Goal: Information Seeking & Learning: Learn about a topic

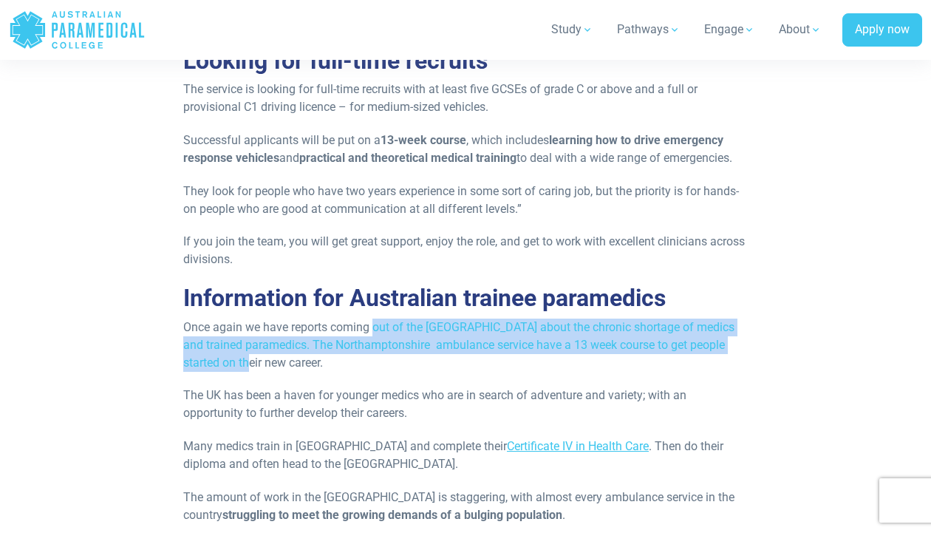
drag, startPoint x: 373, startPoint y: 310, endPoint x: 705, endPoint y: 342, distance: 333.4
click at [705, 342] on p "Once again we have reports coming out of the [GEOGRAPHIC_DATA] about the chroni…" at bounding box center [465, 345] width 565 height 53
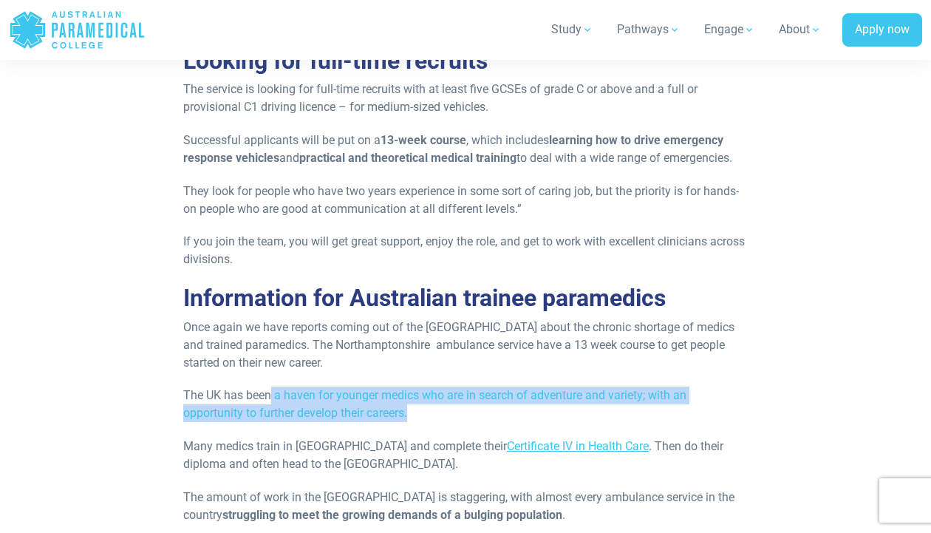
drag, startPoint x: 270, startPoint y: 370, endPoint x: 576, endPoint y: 392, distance: 306.8
click at [576, 392] on p "The UK has been a haven for younger medics who are in search of adventure and v…" at bounding box center [465, 404] width 565 height 35
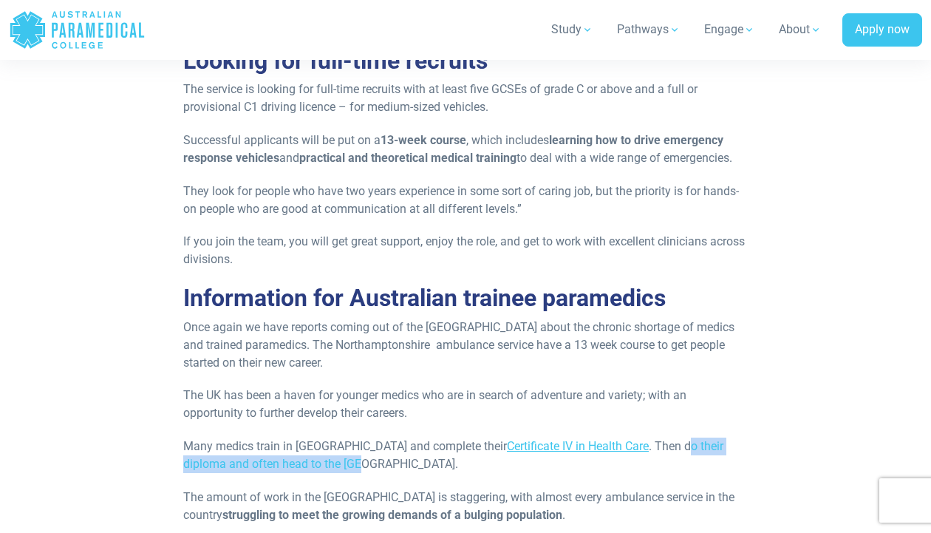
drag, startPoint x: 632, startPoint y: 433, endPoint x: 645, endPoint y: 443, distance: 16.4
click at [645, 443] on p "Many medics train in [GEOGRAPHIC_DATA] and complete their Certificate IV in Hea…" at bounding box center [465, 455] width 565 height 35
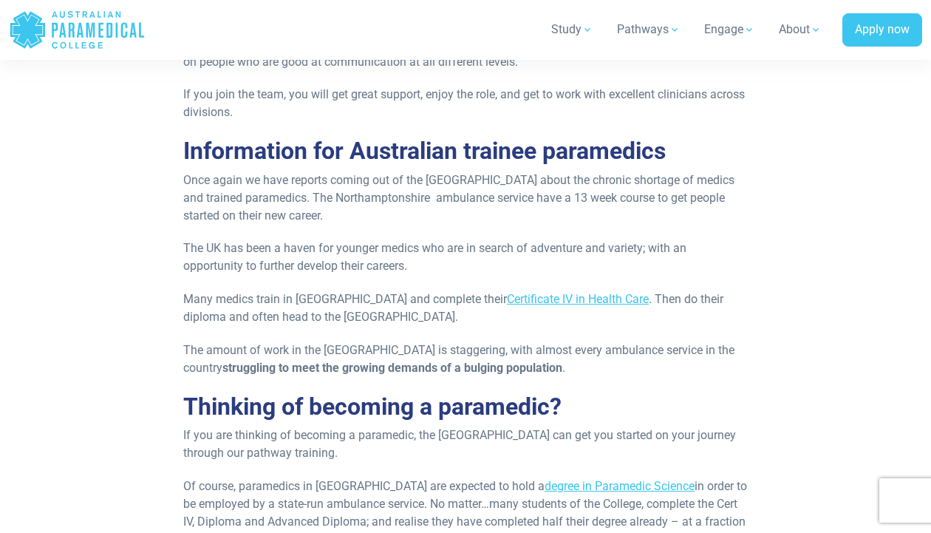
scroll to position [2167, 0]
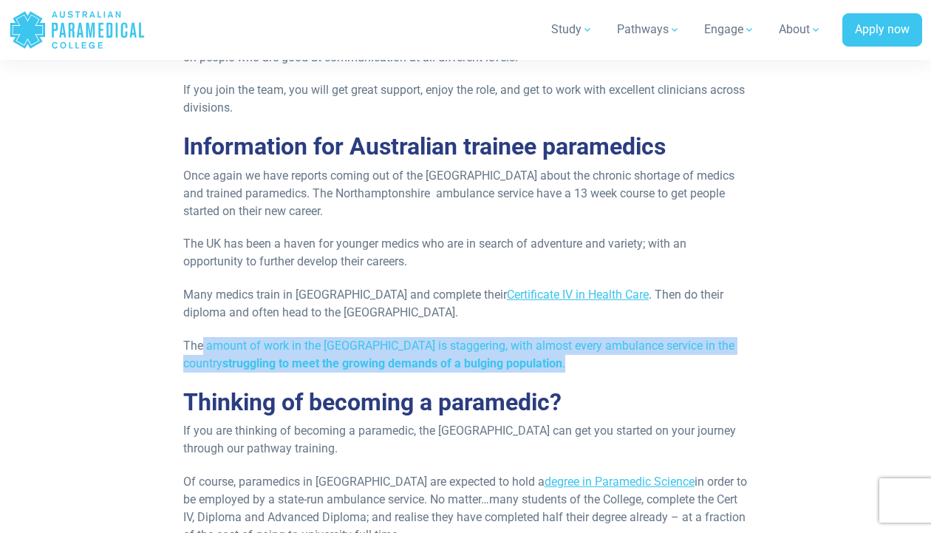
drag, startPoint x: 210, startPoint y: 327, endPoint x: 553, endPoint y: 351, distance: 343.8
click at [553, 351] on p "The amount of work in the [GEOGRAPHIC_DATA] is staggering, with almost every am…" at bounding box center [465, 354] width 565 height 35
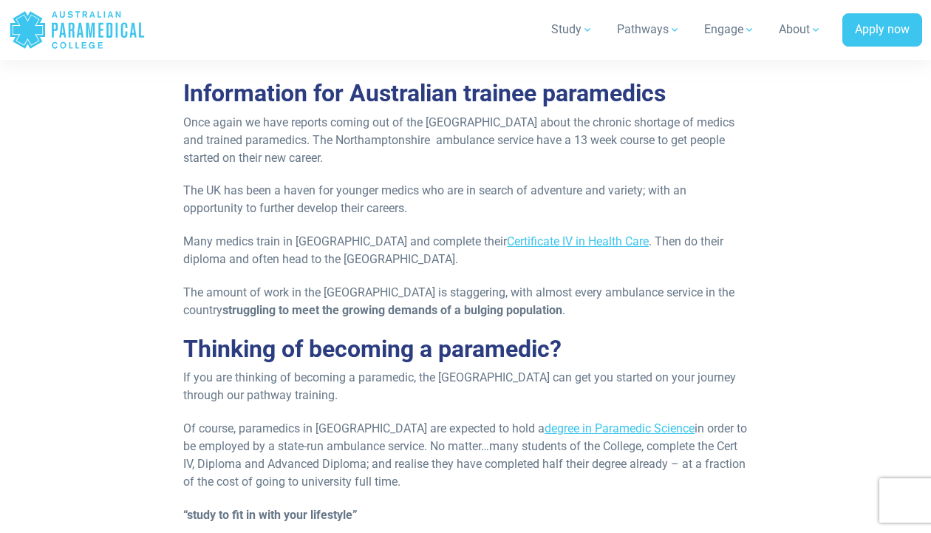
scroll to position [2238, 0]
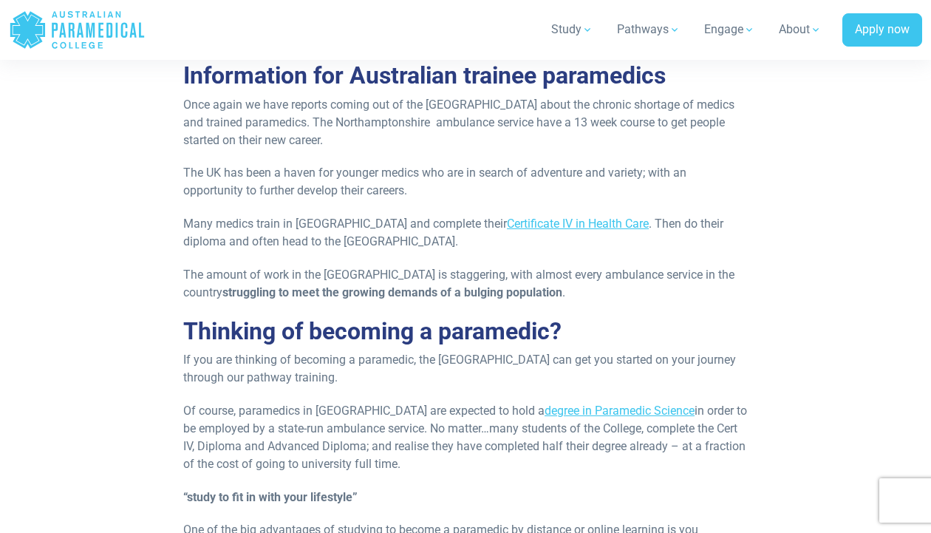
drag, startPoint x: 276, startPoint y: 340, endPoint x: 516, endPoint y: 356, distance: 240.8
click at [516, 356] on p "If you are thinking of becoming a paramedic, the [GEOGRAPHIC_DATA] can get you …" at bounding box center [465, 368] width 565 height 35
drag, startPoint x: 491, startPoint y: 356, endPoint x: 467, endPoint y: 450, distance: 96.8
click at [467, 450] on p "Of course, paramedics in [GEOGRAPHIC_DATA] are expected to hold a degree in Par…" at bounding box center [465, 437] width 565 height 71
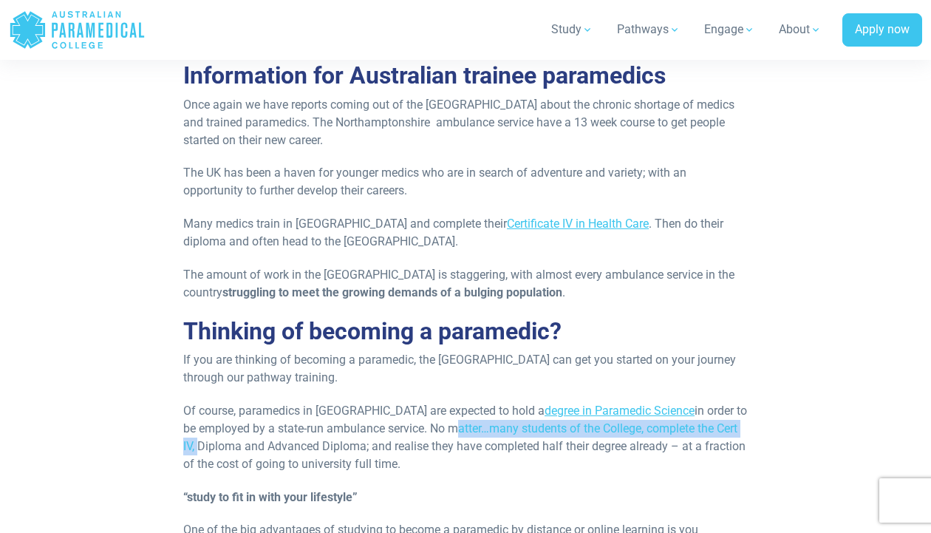
drag, startPoint x: 505, startPoint y: 405, endPoint x: 746, endPoint y: 418, distance: 241.3
click at [746, 418] on p "Of course, paramedics in [GEOGRAPHIC_DATA] are expected to hold a degree in Par…" at bounding box center [465, 437] width 565 height 71
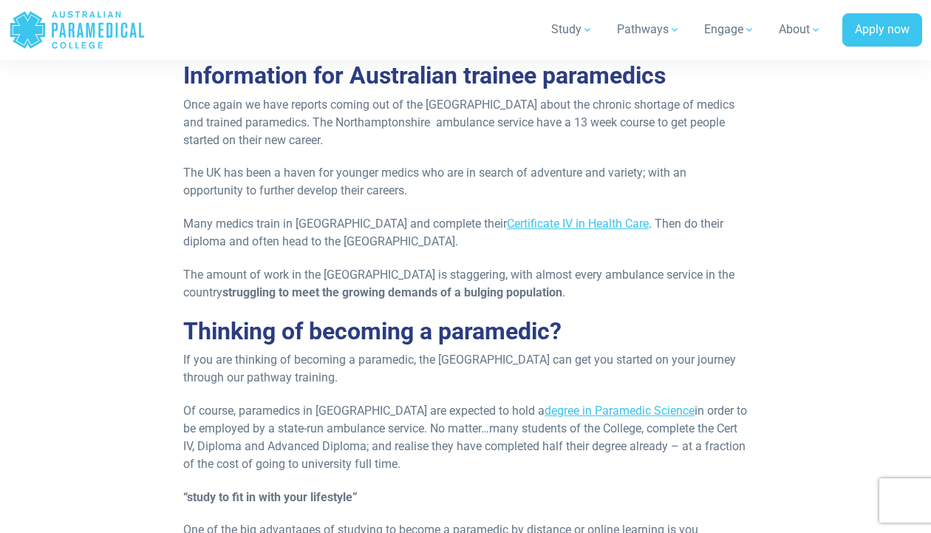
drag, startPoint x: 233, startPoint y: 429, endPoint x: 656, endPoint y: 438, distance: 423.6
click at [656, 438] on p "Of course, paramedics in [GEOGRAPHIC_DATA] are expected to hold a degree in Par…" at bounding box center [465, 437] width 565 height 71
drag, startPoint x: 506, startPoint y: 435, endPoint x: 216, endPoint y: 412, distance: 290.7
click at [216, 412] on p "Of course, paramedics in [GEOGRAPHIC_DATA] are expected to hold a degree in Par…" at bounding box center [465, 437] width 565 height 71
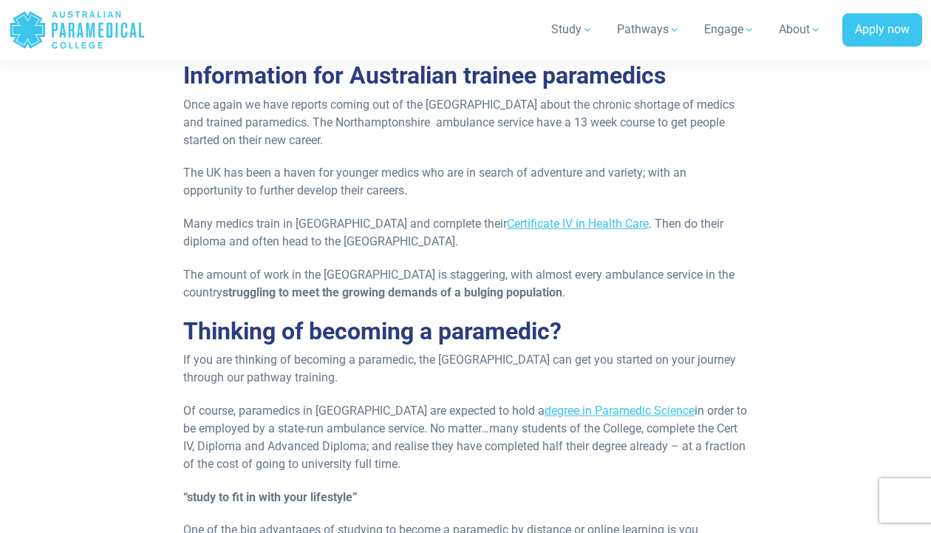
click at [216, 412] on p "Of course, paramedics in [GEOGRAPHIC_DATA] are expected to hold a degree in Par…" at bounding box center [465, 437] width 565 height 71
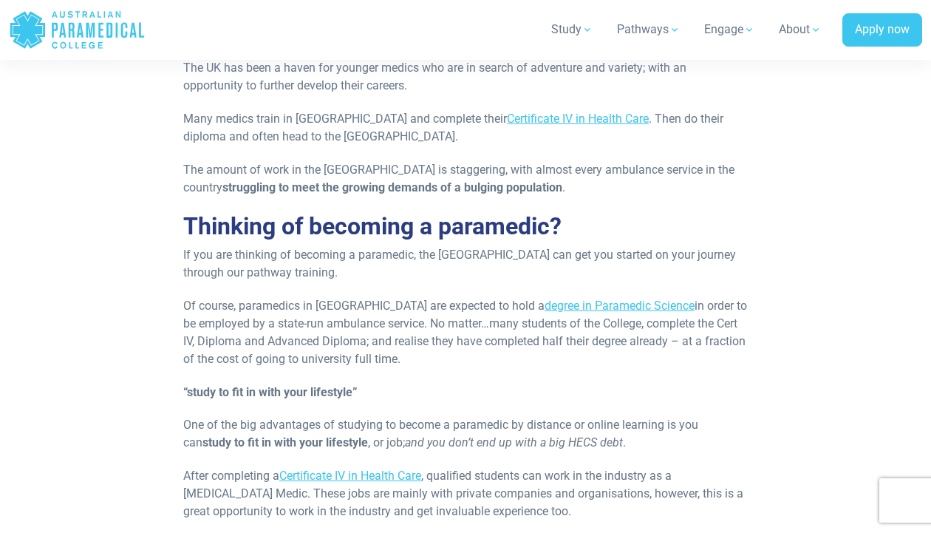
scroll to position [2426, 0]
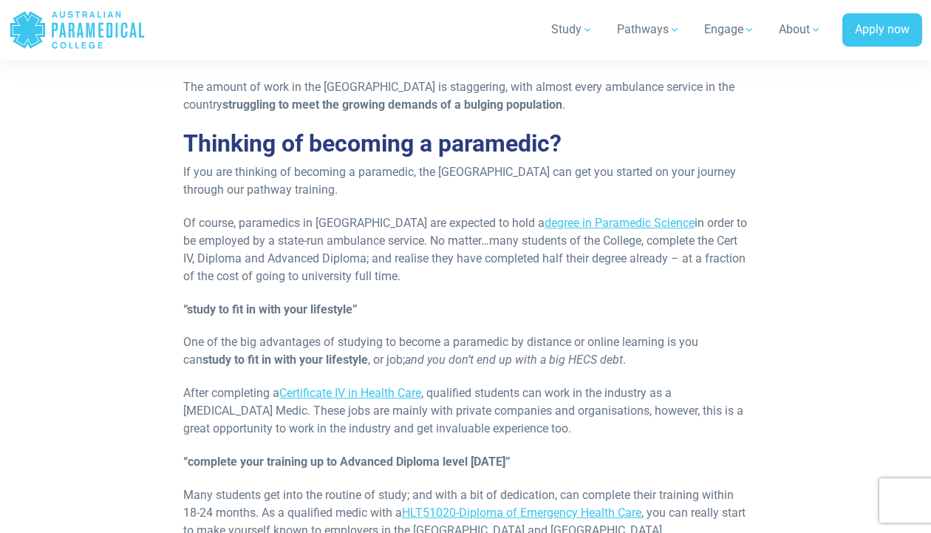
drag, startPoint x: 557, startPoint y: 386, endPoint x: 621, endPoint y: 406, distance: 66.6
click at [621, 406] on p "After completing a Certificate IV in Health Care , qualified students can work …" at bounding box center [465, 410] width 565 height 53
drag, startPoint x: 603, startPoint y: 406, endPoint x: 220, endPoint y: 380, distance: 384.5
click at [220, 384] on p "After completing a Certificate IV in Health Care , qualified students can work …" at bounding box center [465, 410] width 565 height 53
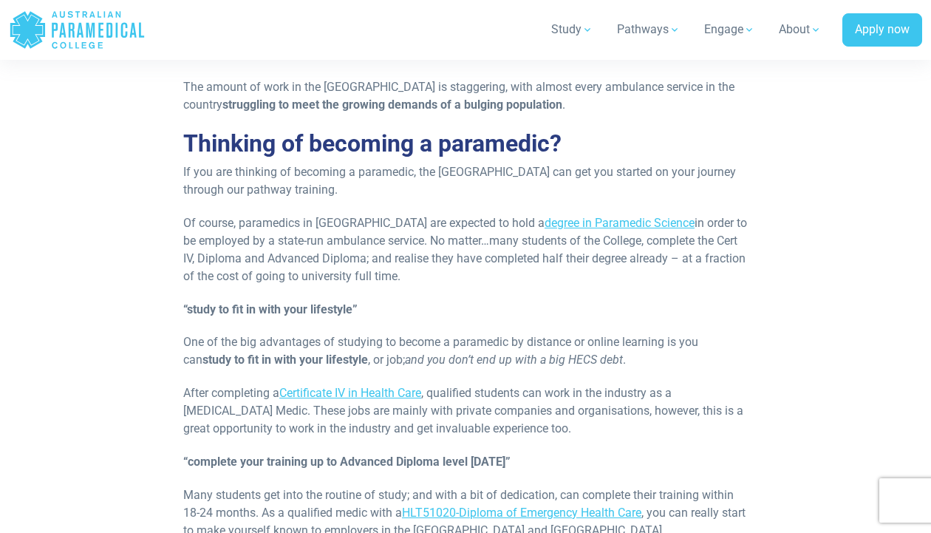
click at [220, 384] on p "After completing a Certificate IV in Health Care , qualified students can work …" at bounding box center [465, 410] width 565 height 53
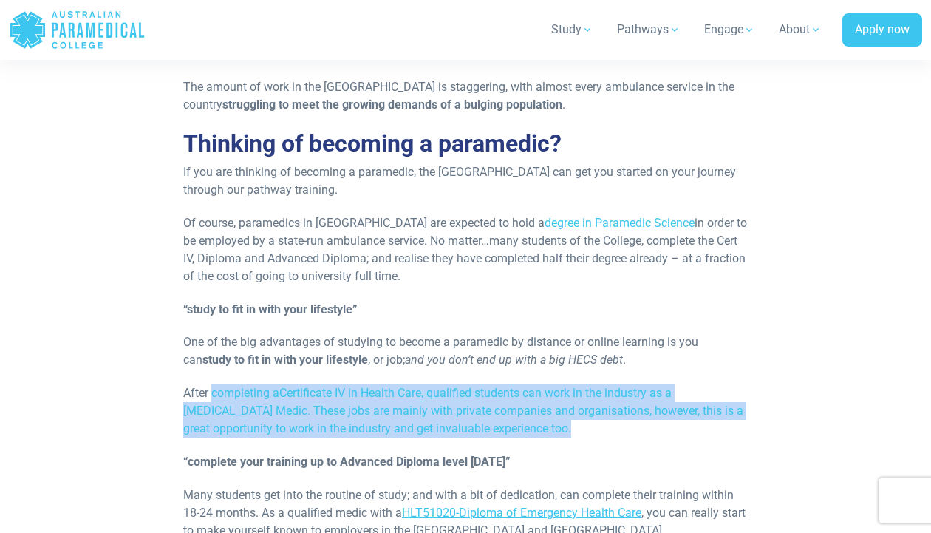
drag, startPoint x: 304, startPoint y: 387, endPoint x: 574, endPoint y: 410, distance: 271.5
click at [574, 410] on p "After completing a Certificate IV in Health Care , qualified students can work …" at bounding box center [465, 410] width 565 height 53
drag, startPoint x: 519, startPoint y: 444, endPoint x: 214, endPoint y: 441, distance: 305.3
click at [214, 453] on p "“complete your training up to Advanced Diploma level [DATE]”" at bounding box center [465, 462] width 565 height 18
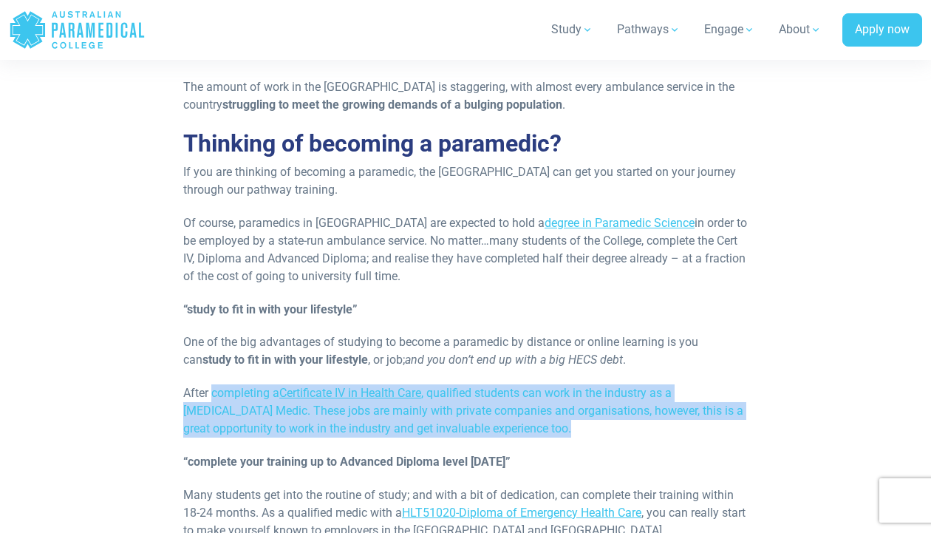
click at [214, 455] on strong "“complete your training up to Advanced Diploma level [DATE]”" at bounding box center [346, 462] width 327 height 14
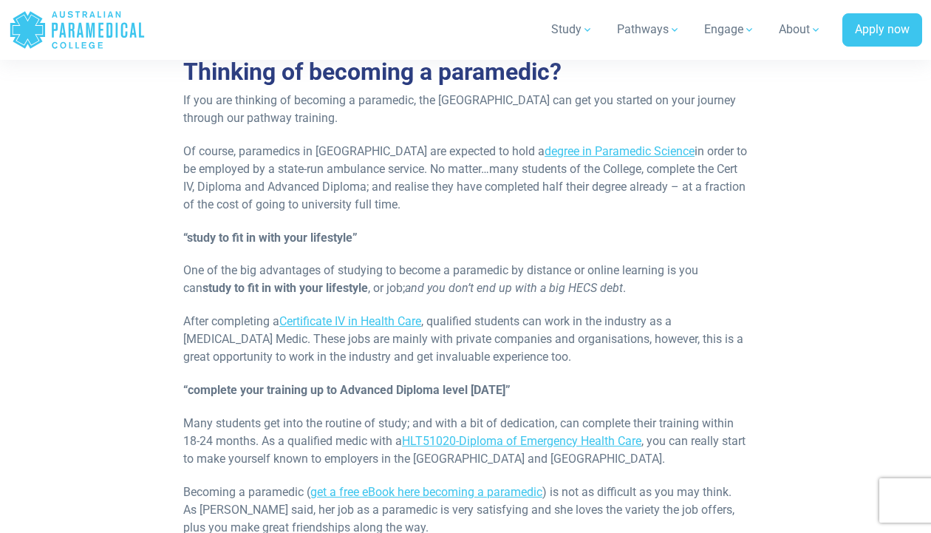
scroll to position [2513, 0]
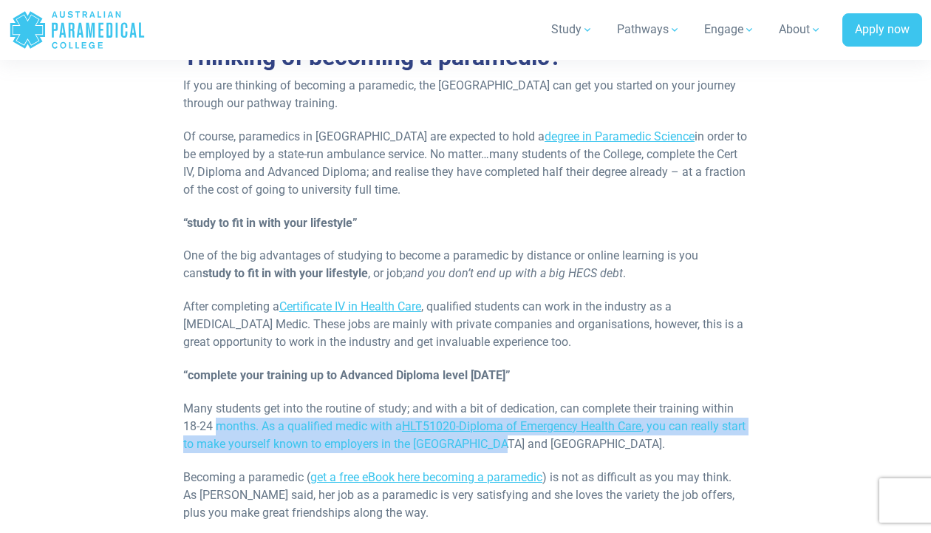
drag, startPoint x: 318, startPoint y: 407, endPoint x: 721, endPoint y: 419, distance: 403.1
click at [721, 419] on p "Many students get into the routine of study; and with a bit of dedication, can …" at bounding box center [465, 426] width 565 height 53
drag, startPoint x: 697, startPoint y: 421, endPoint x: 178, endPoint y: 404, distance: 519.2
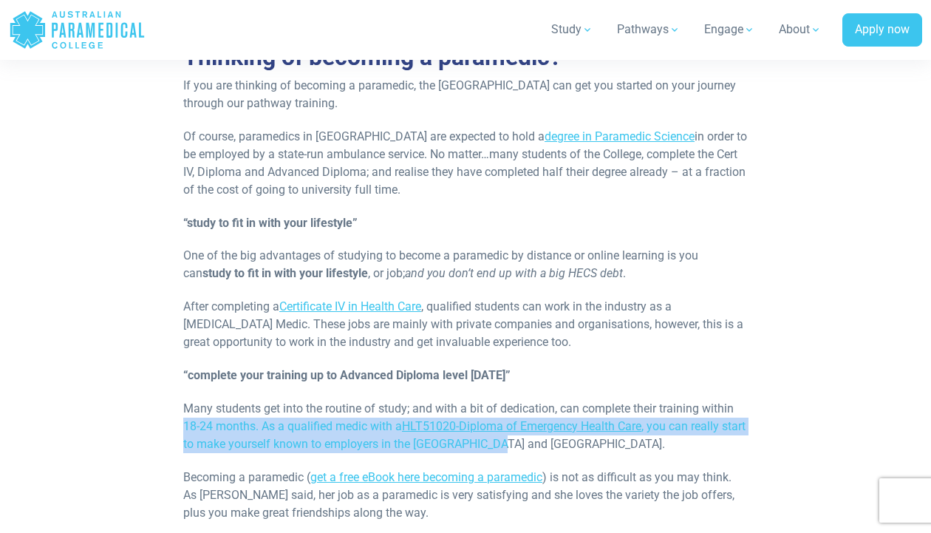
drag, startPoint x: 262, startPoint y: 407, endPoint x: 570, endPoint y: 422, distance: 307.9
click at [570, 422] on p "Many students get into the routine of study; and with a bit of dedication, can …" at bounding box center [465, 426] width 565 height 53
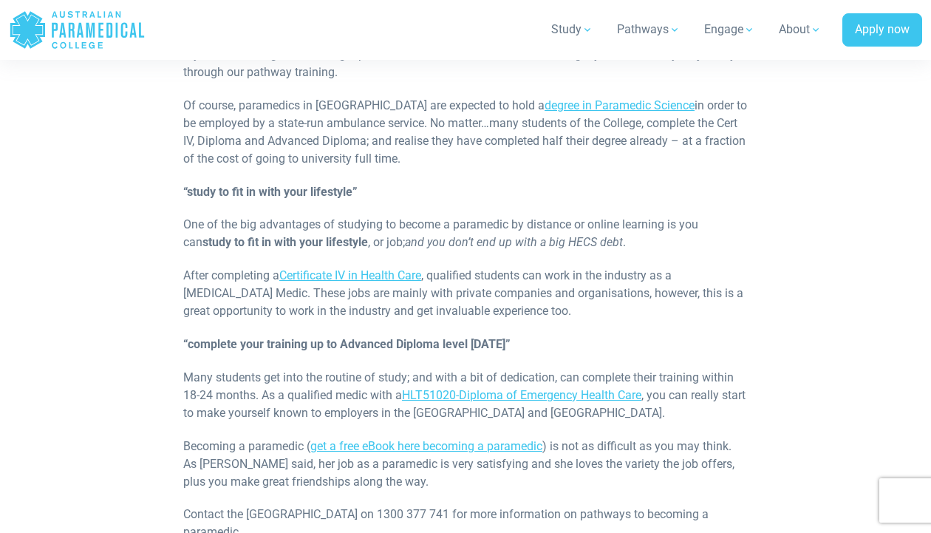
scroll to position [2588, 0]
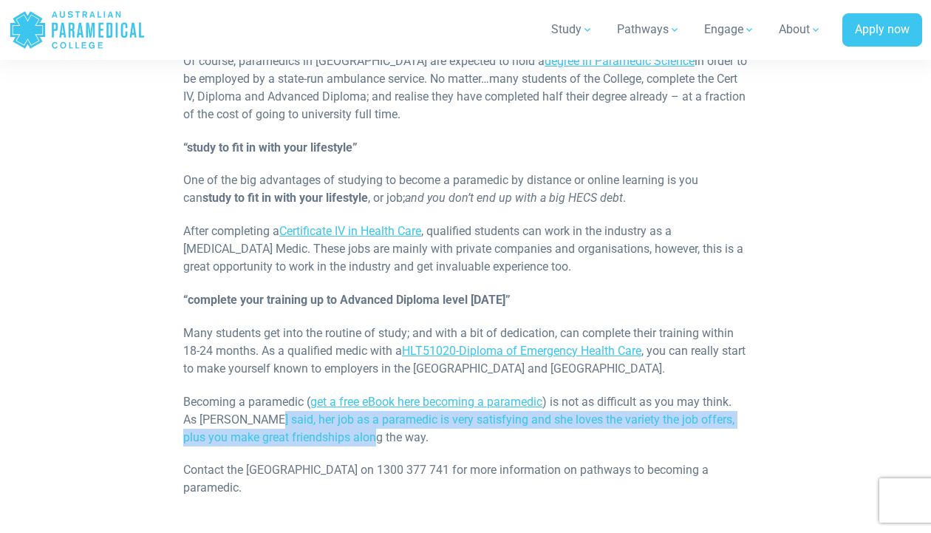
drag, startPoint x: 256, startPoint y: 401, endPoint x: 628, endPoint y: 420, distance: 373.0
click at [628, 420] on p "Becoming a paramedic ( get a free eBook here becoming a paramedic ) is not as d…" at bounding box center [465, 419] width 565 height 53
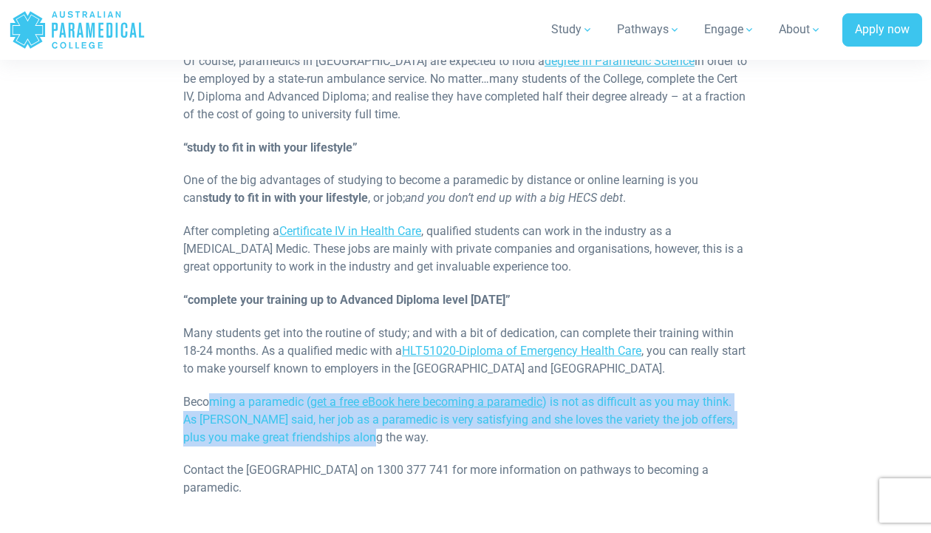
drag, startPoint x: 455, startPoint y: 415, endPoint x: 209, endPoint y: 393, distance: 246.4
click at [209, 393] on p "Becoming a paramedic ( get a free eBook here becoming a paramedic ) is not as d…" at bounding box center [465, 419] width 565 height 53
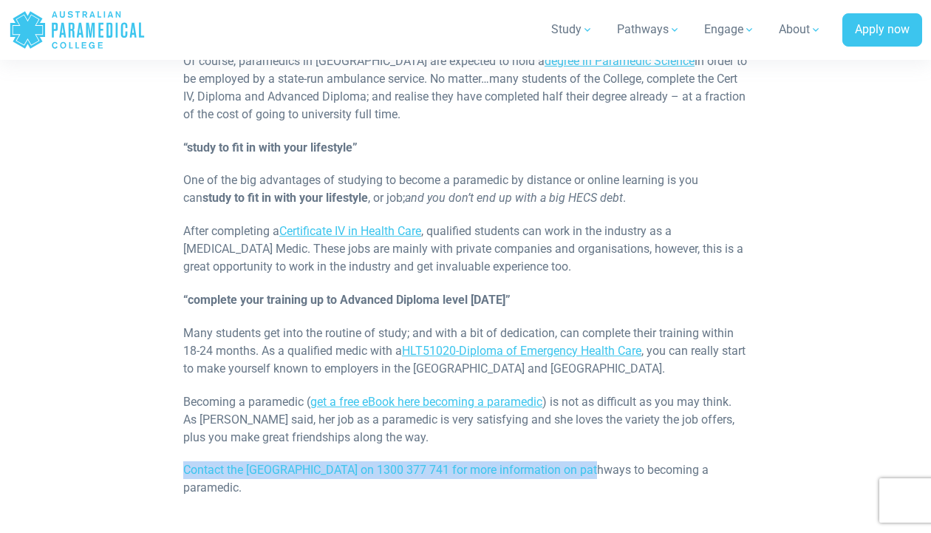
drag, startPoint x: 337, startPoint y: 433, endPoint x: 579, endPoint y: 454, distance: 242.6
click at [579, 461] on p "Contact the [GEOGRAPHIC_DATA] on 1300 377 741 for more information on pathways …" at bounding box center [465, 478] width 565 height 35
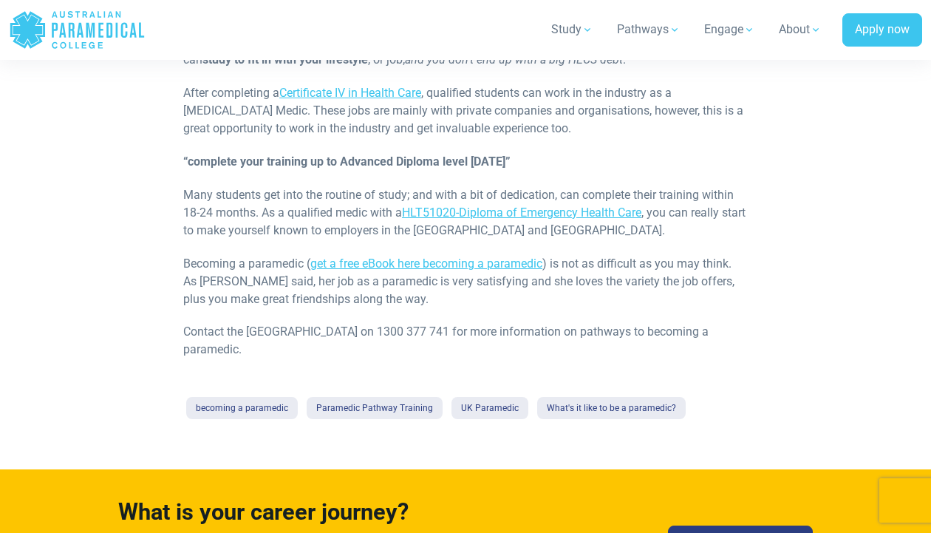
scroll to position [2875, 0]
